Goal: Task Accomplishment & Management: Complete application form

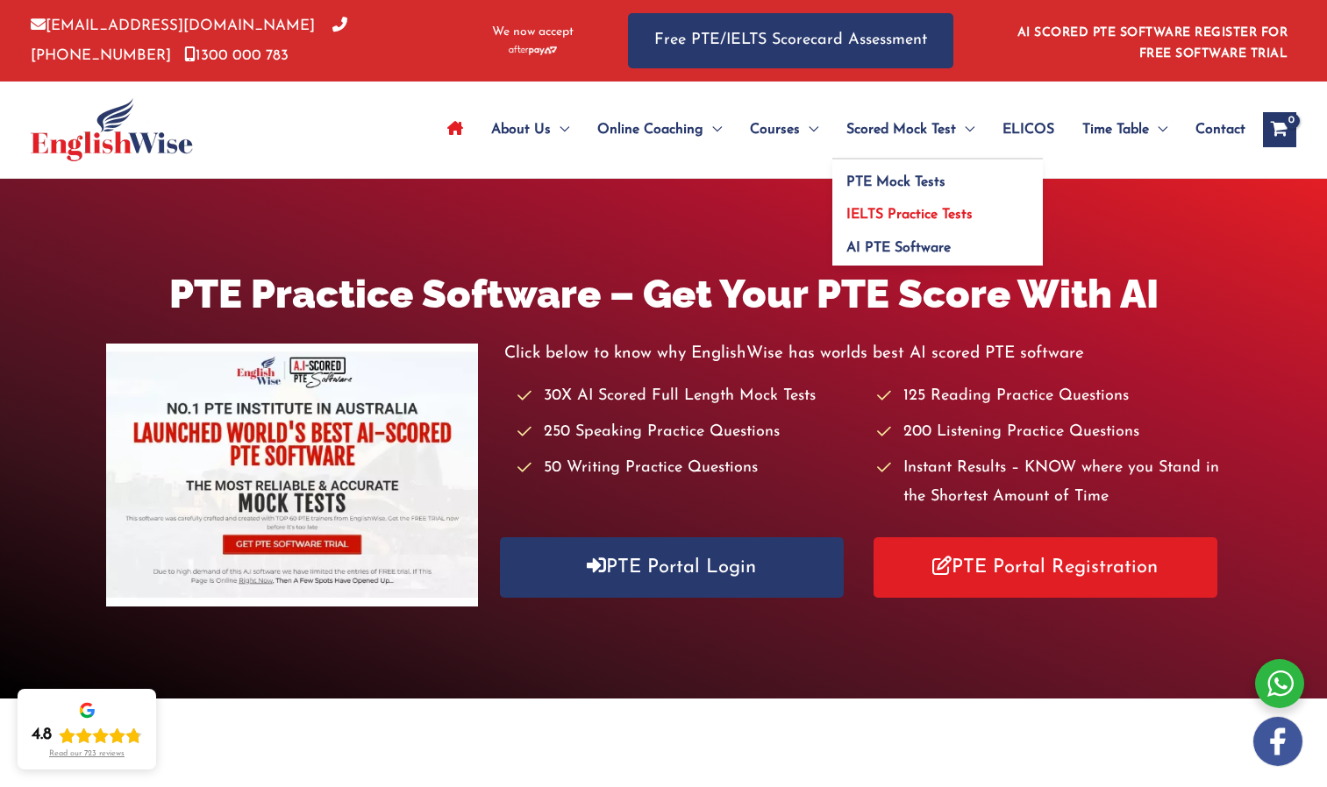
click at [914, 203] on link "IELTS Practice Tests" at bounding box center [937, 209] width 210 height 33
